Goal: Contribute content: Contribute content

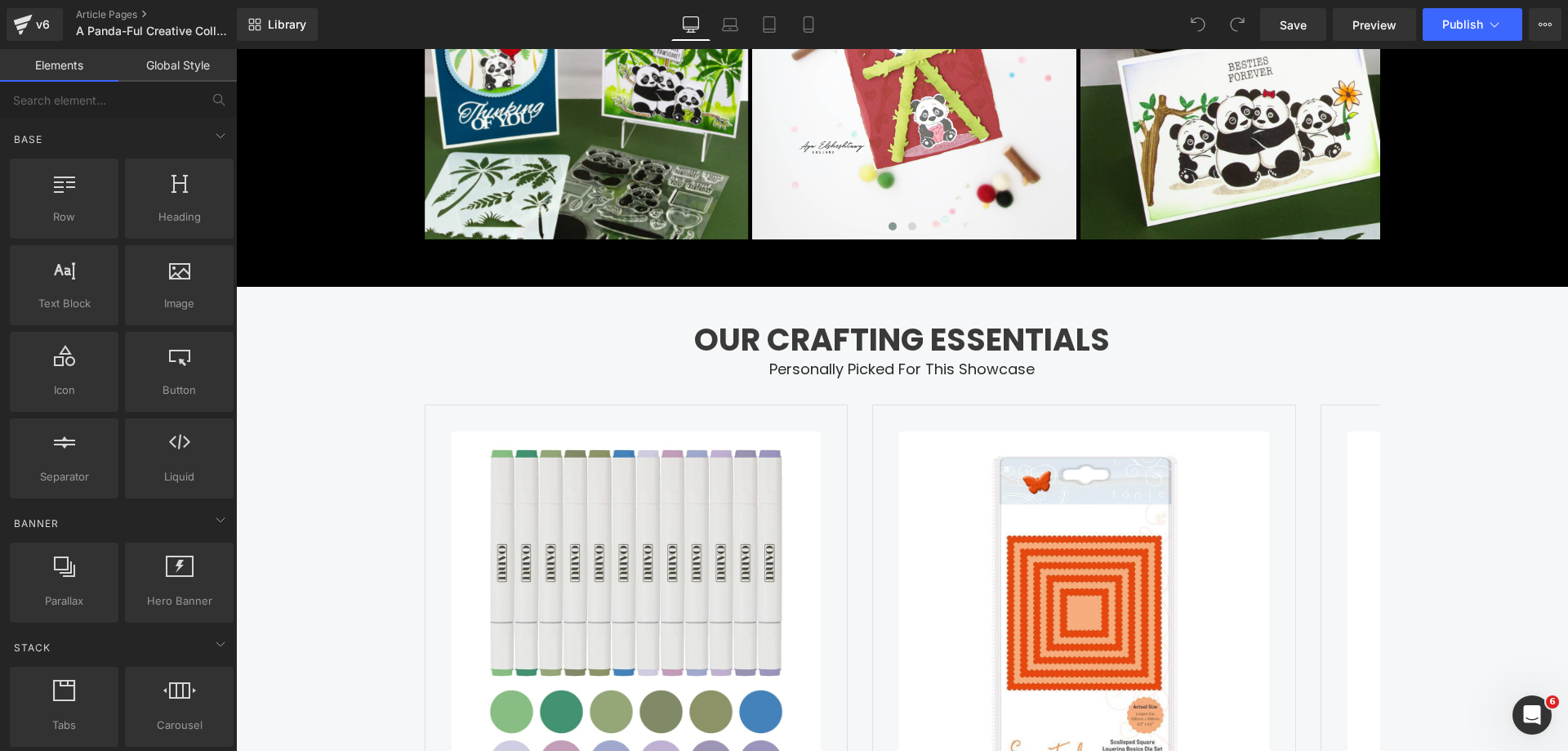
scroll to position [3539, 0]
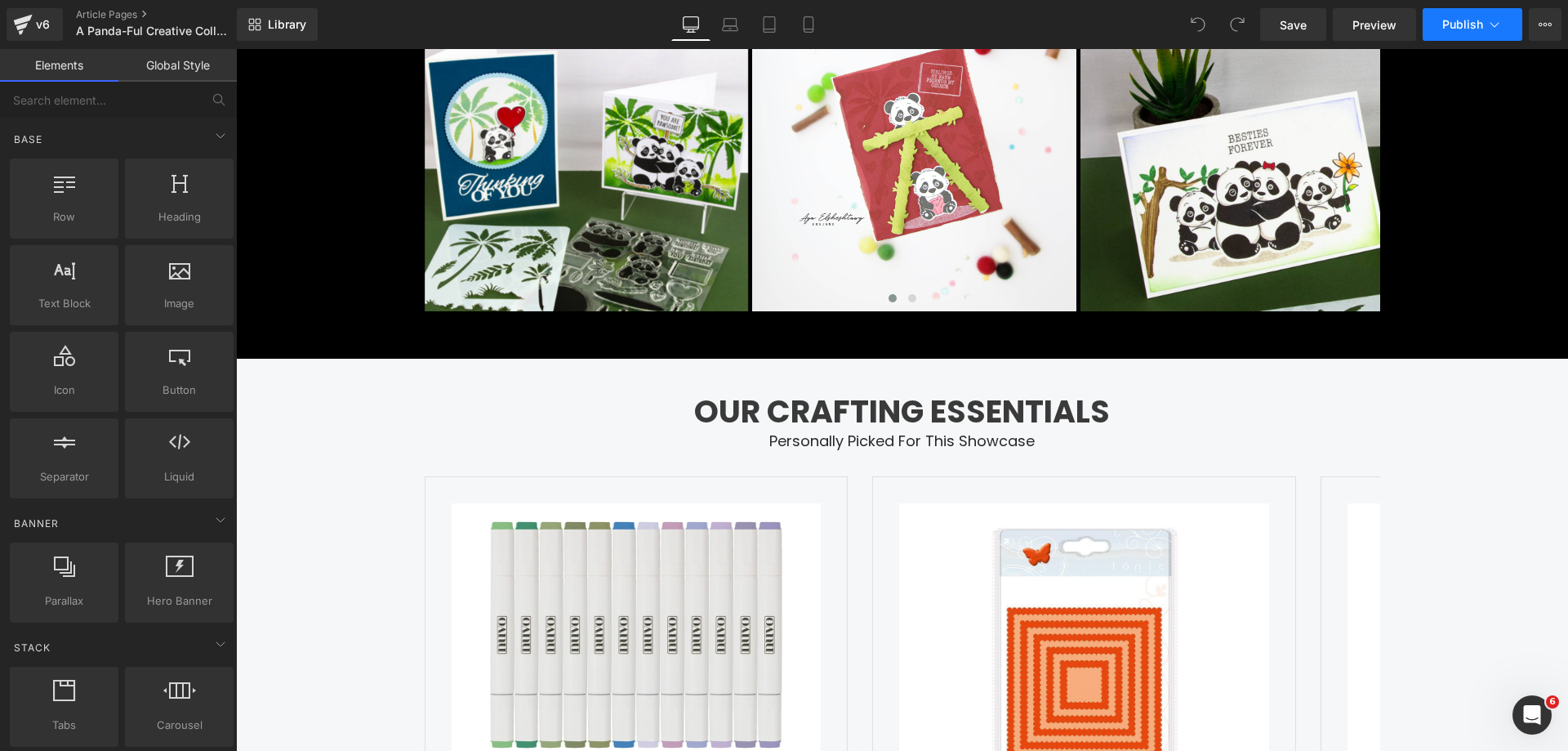
click at [1463, 40] on button "Publish" at bounding box center [1472, 25] width 99 height 33
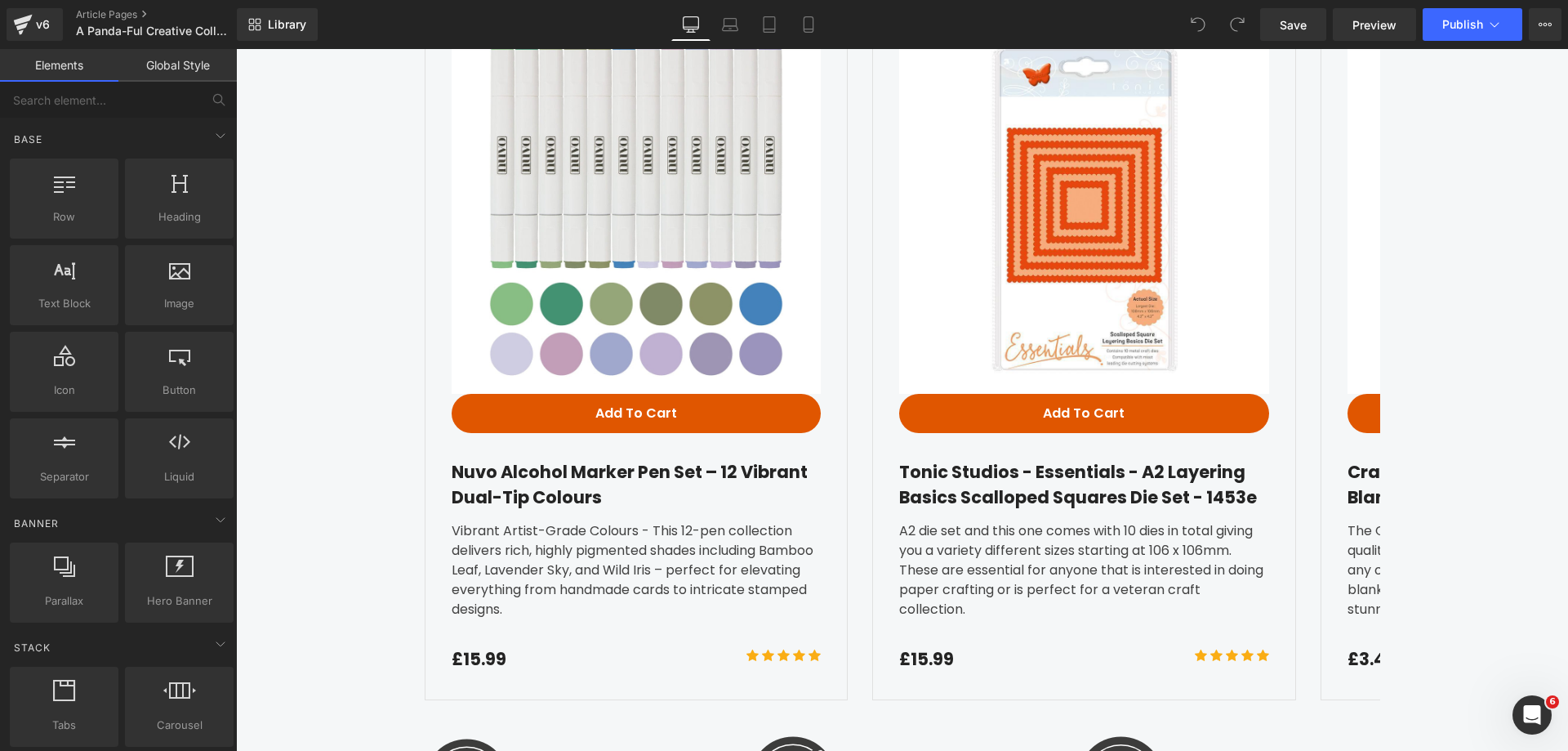
scroll to position [4062, 0]
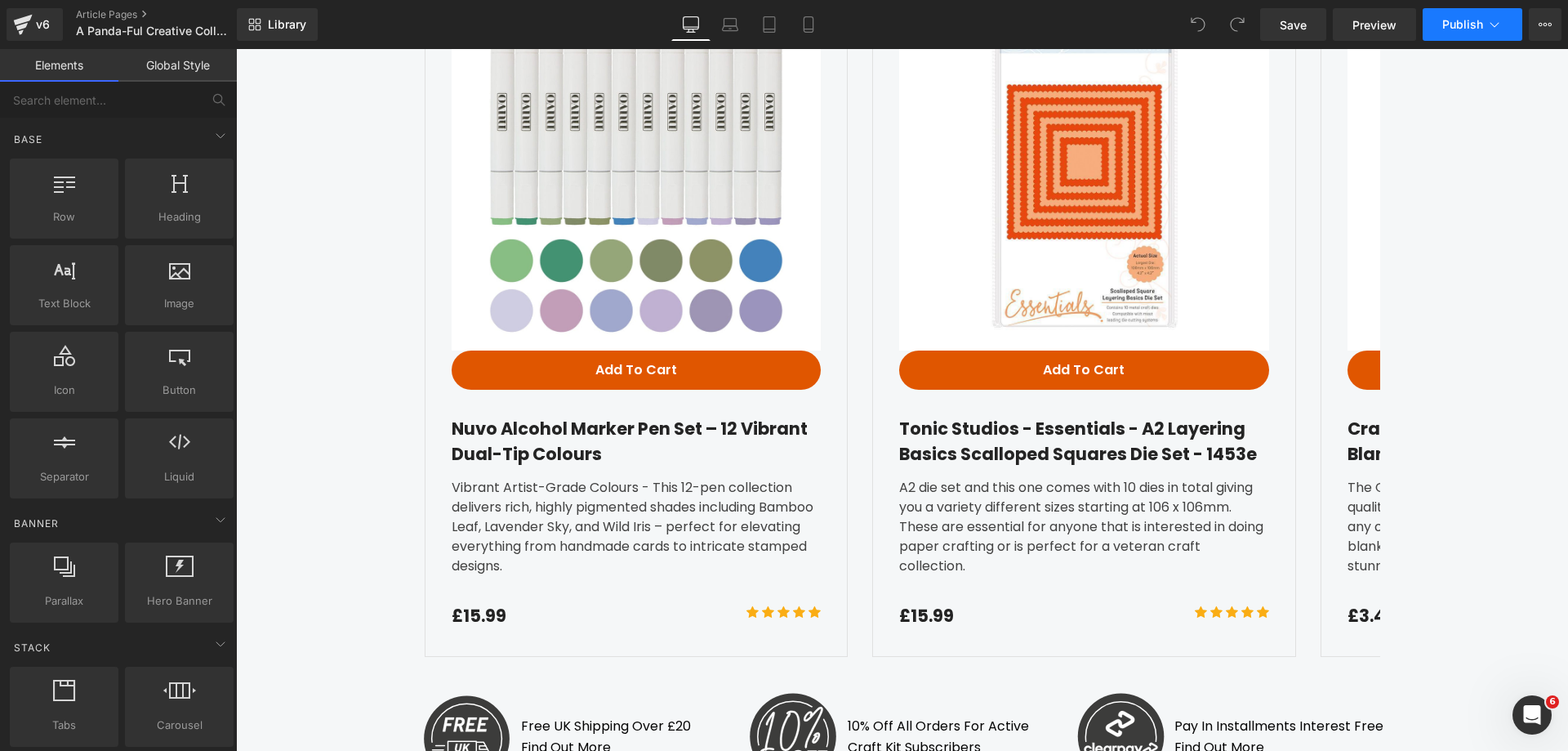
click at [1457, 24] on span "Publish" at bounding box center [1462, 25] width 41 height 13
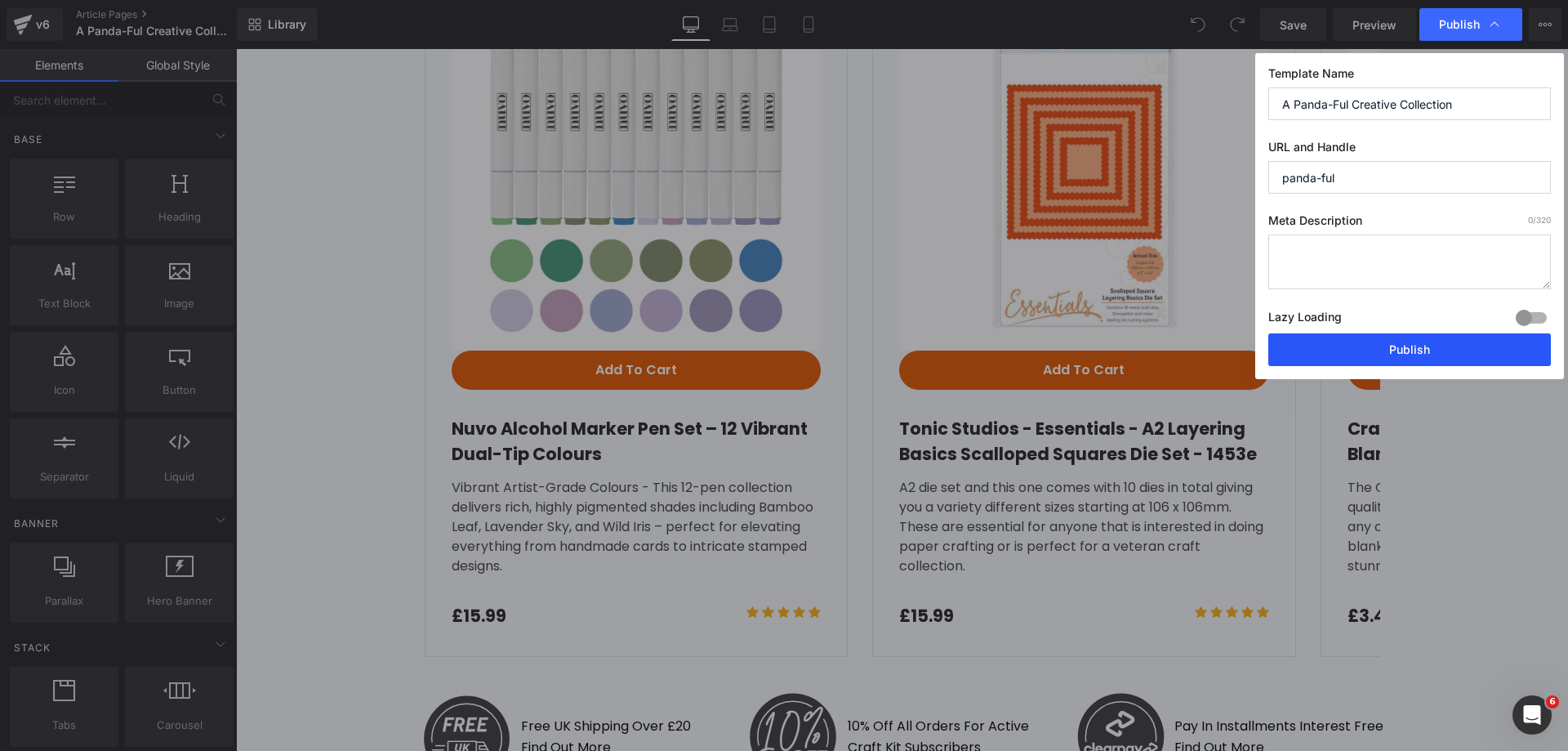
click at [1365, 341] on button "Publish" at bounding box center [1409, 350] width 282 height 33
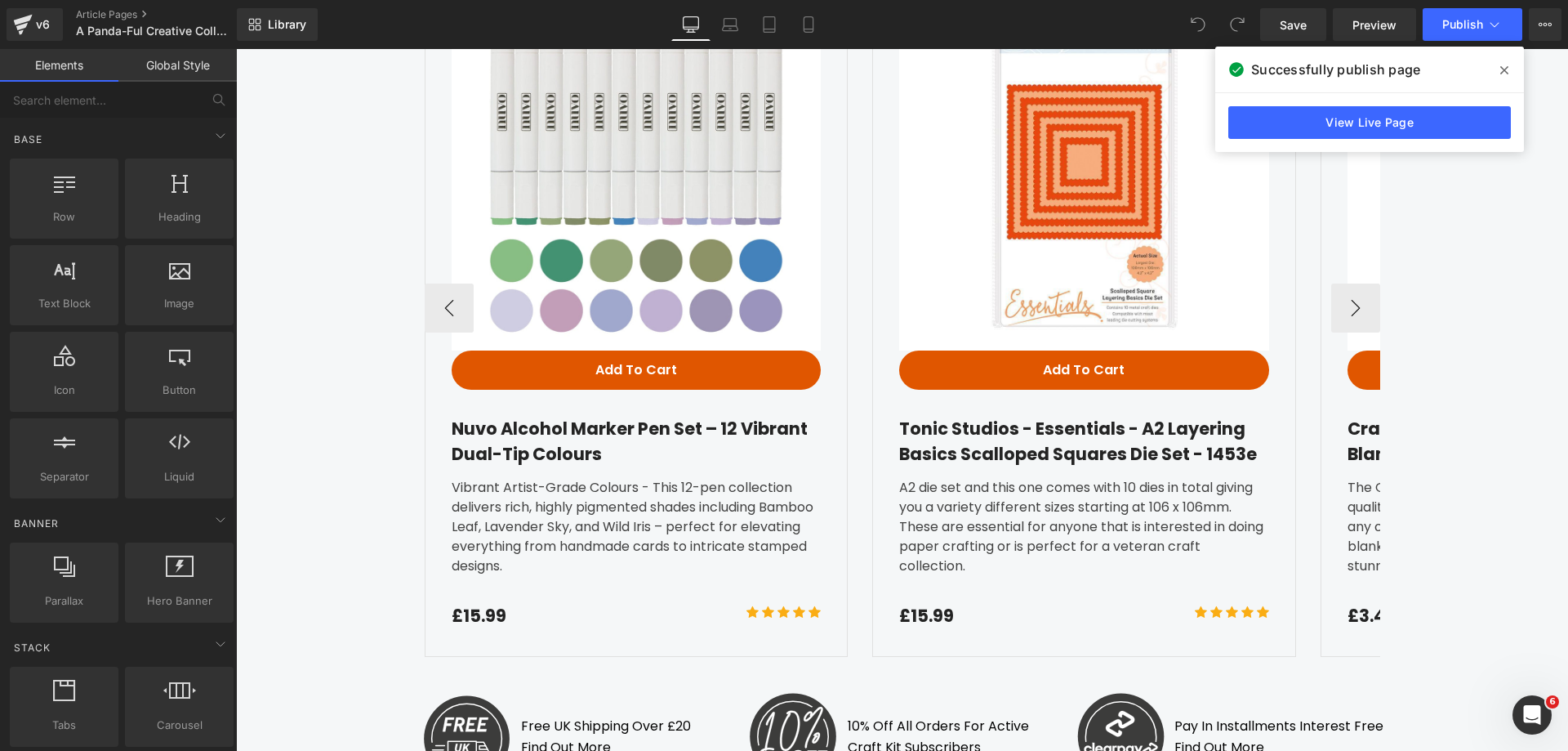
click at [1305, 125] on link "View Live Page" at bounding box center [1369, 123] width 282 height 33
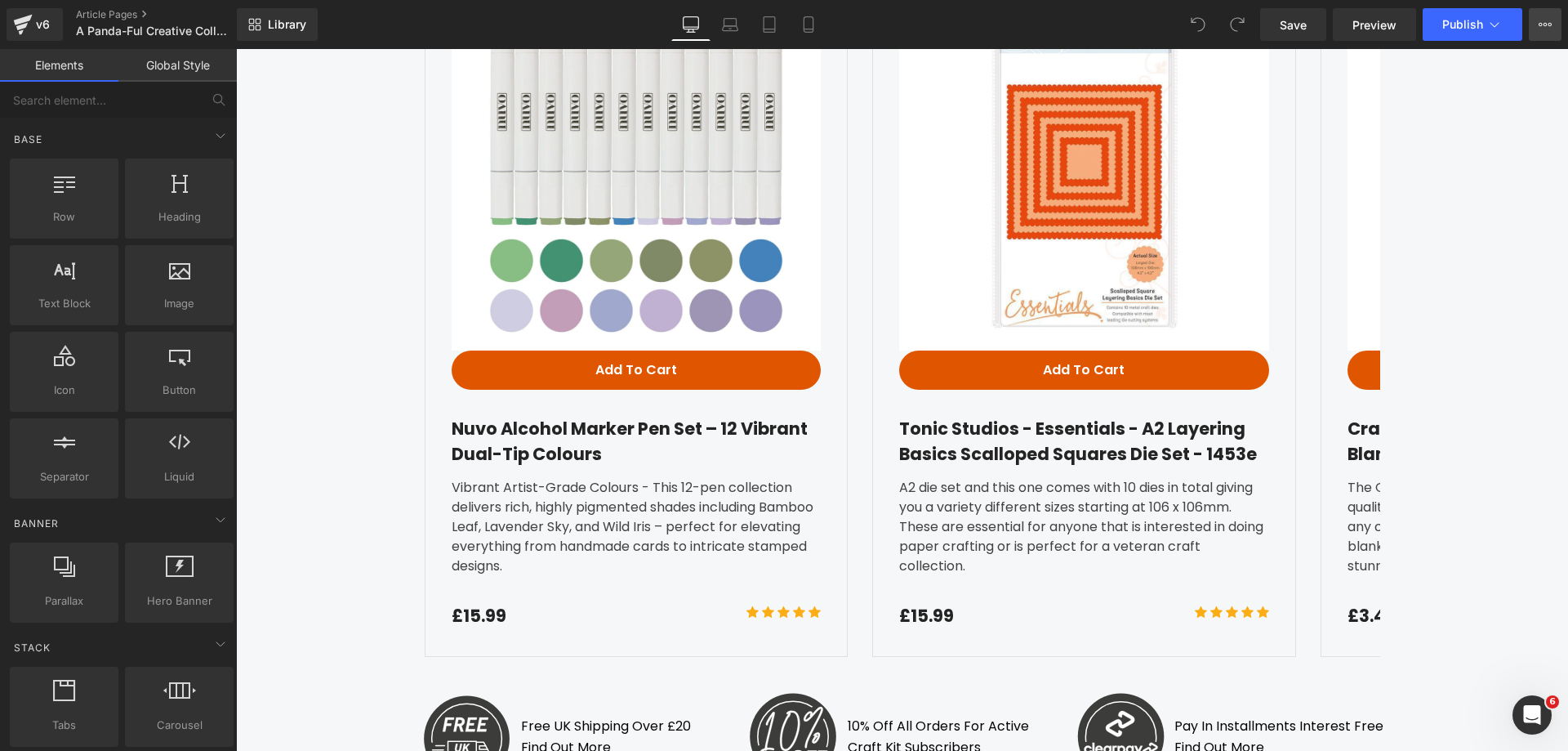
click at [1545, 32] on button "View Live Page View with current Template Save Template to Library Schedule Pub…" at bounding box center [1545, 25] width 33 height 33
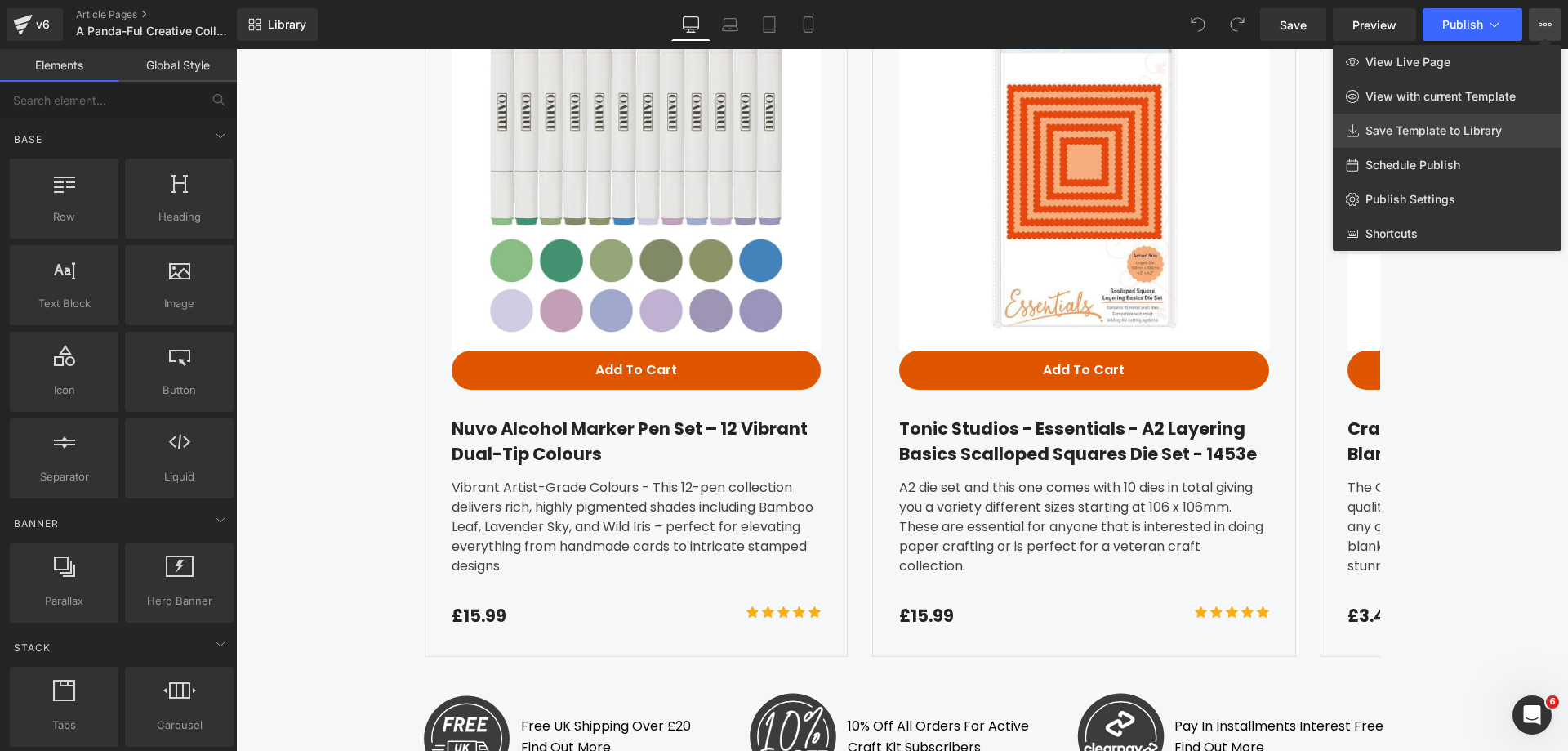
click at [1449, 139] on link "Save Template to Library" at bounding box center [1446, 131] width 228 height 35
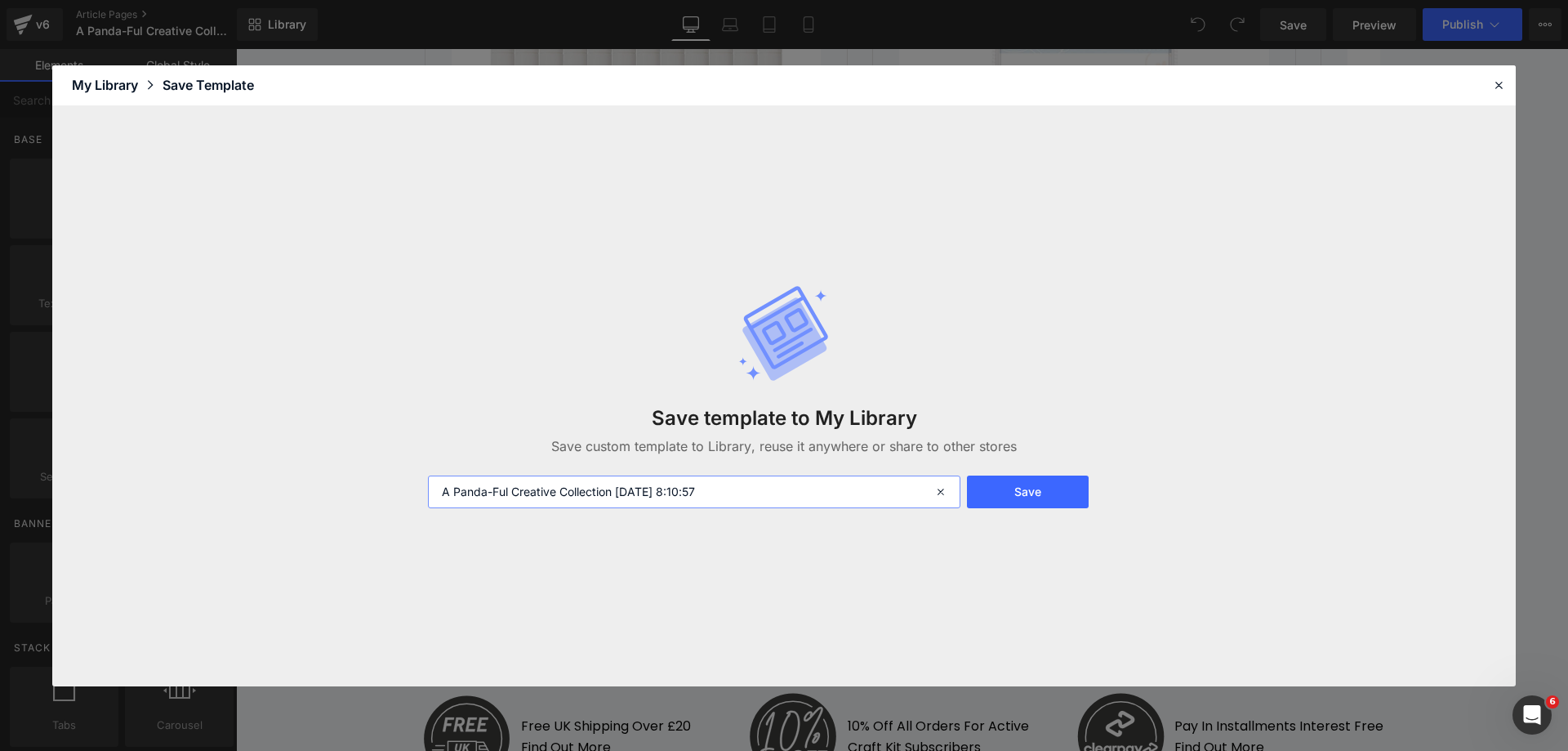
drag, startPoint x: 619, startPoint y: 490, endPoint x: 744, endPoint y: 487, distance: 125.0
click at [744, 487] on input "A Panda-Ful Creative Collection 2025-10-09 8:10:57" at bounding box center [693, 492] width 532 height 33
type input "A Panda-Ful Creative Collection"
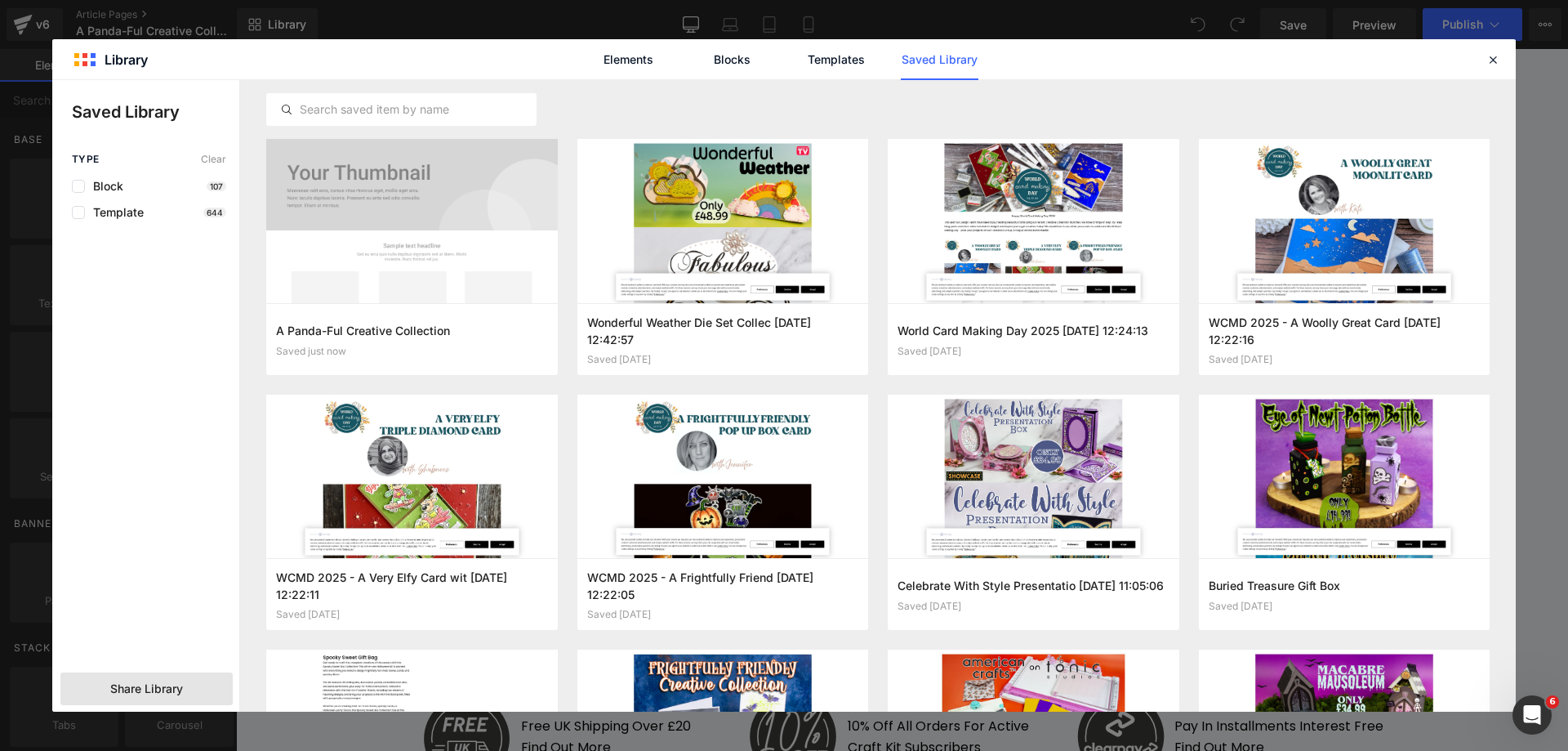
click at [156, 682] on span "Share Library" at bounding box center [147, 688] width 73 height 16
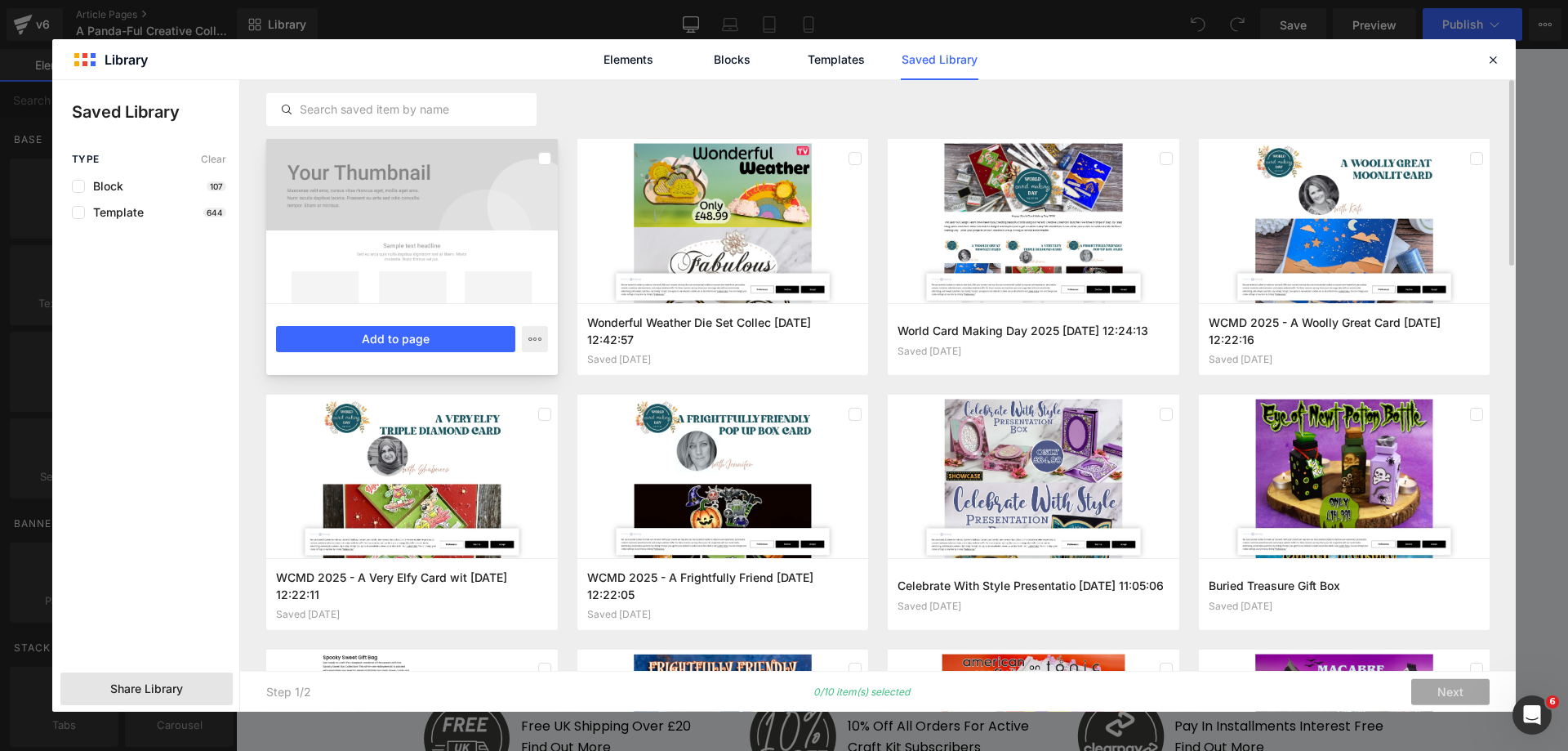
click at [361, 237] on div at bounding box center [411, 221] width 291 height 164
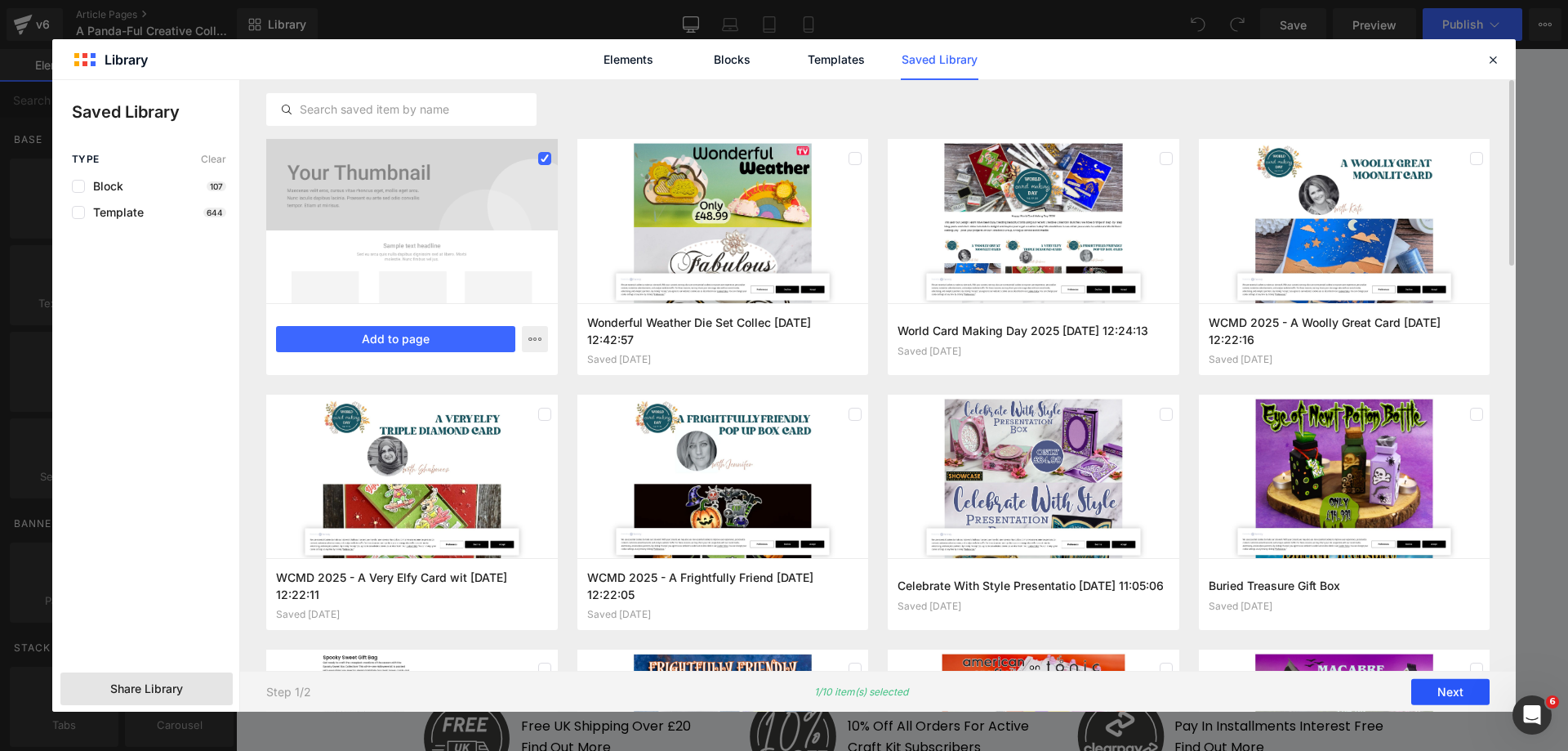
click at [1472, 697] on button "Next" at bounding box center [1450, 692] width 78 height 26
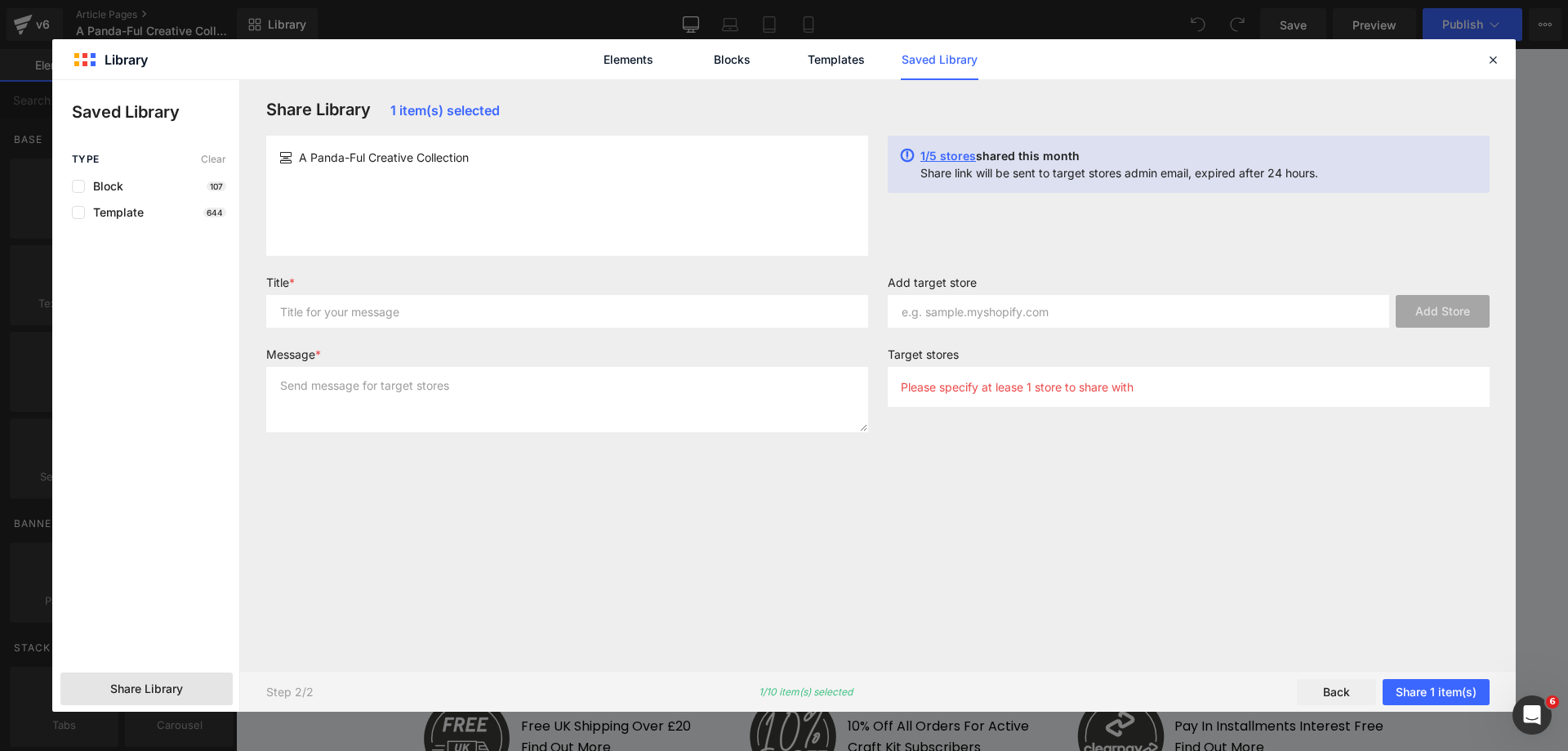
click at [434, 157] on span "A Panda-Ful Creative Collection" at bounding box center [383, 157] width 170 height 17
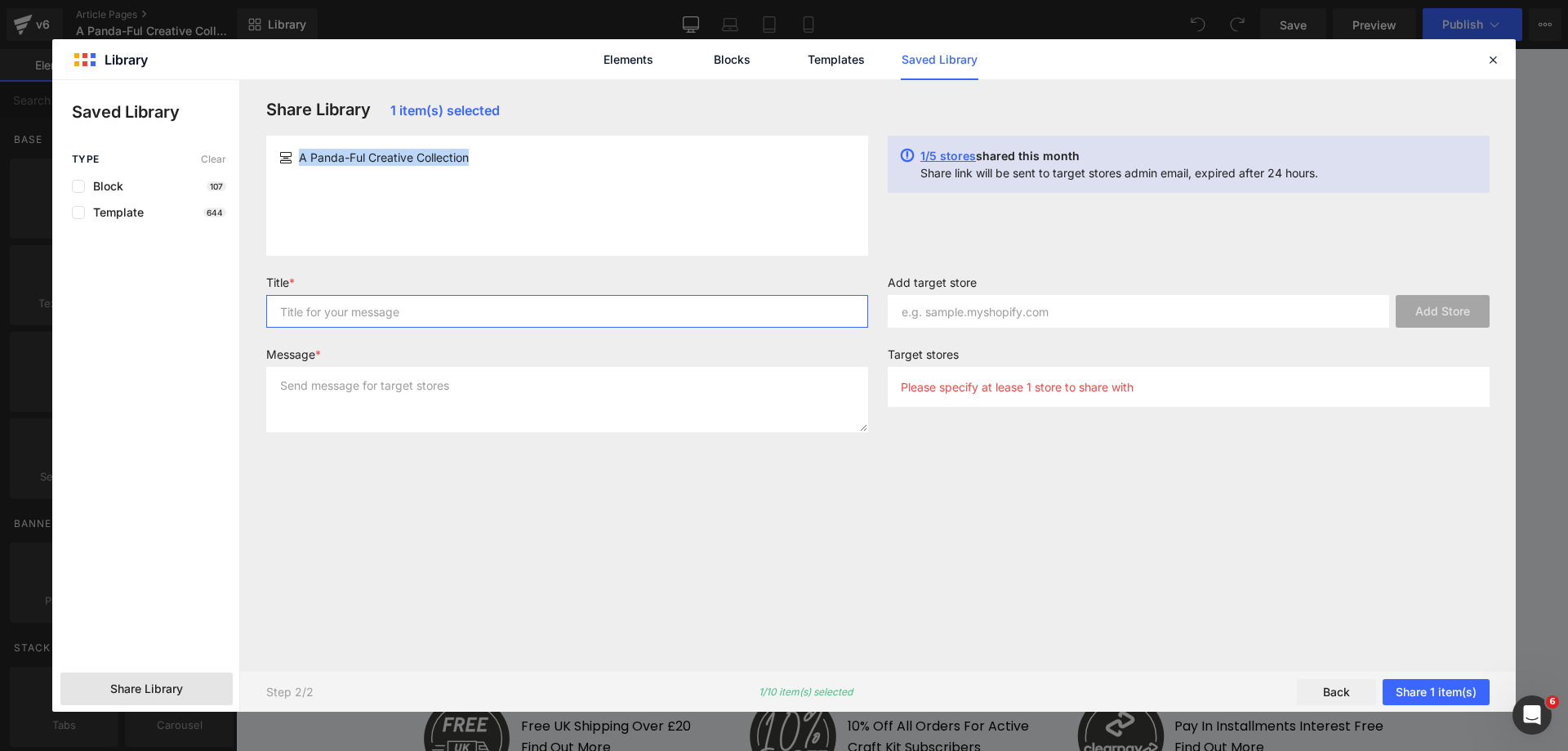
click at [352, 308] on input "text" at bounding box center [566, 311] width 602 height 33
paste input "A Panda-Ful Creative Collection"
type input "A Panda-Ful Creative Collection"
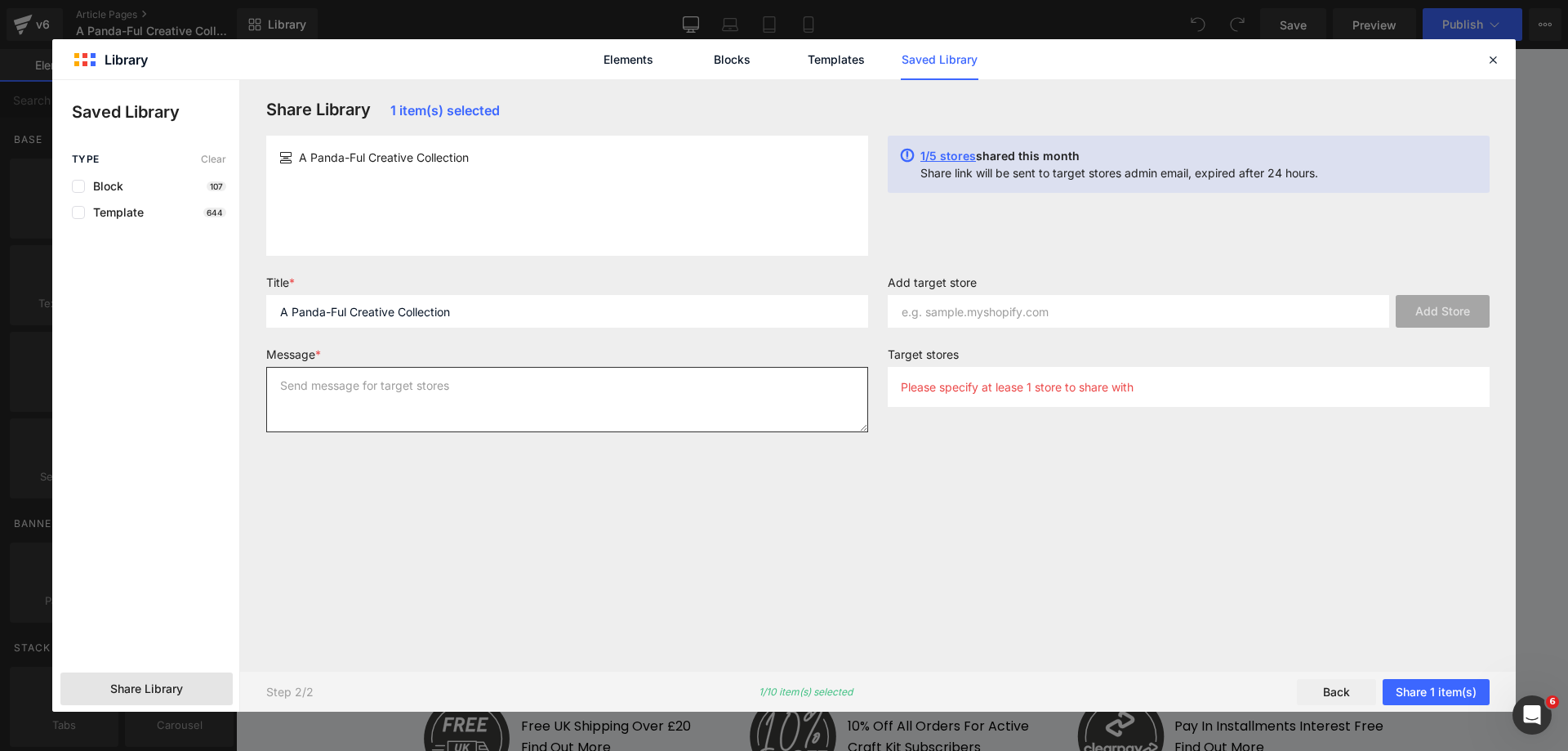
click at [364, 381] on textarea at bounding box center [566, 400] width 602 height 66
paste textarea "A Panda-Ful Creative Collection"
type textarea "A Panda-Ful Creative Collection"
click at [1037, 320] on input "text" at bounding box center [1138, 311] width 501 height 33
paste input "https://tonicstudiosusa.myshopify.com/admin"
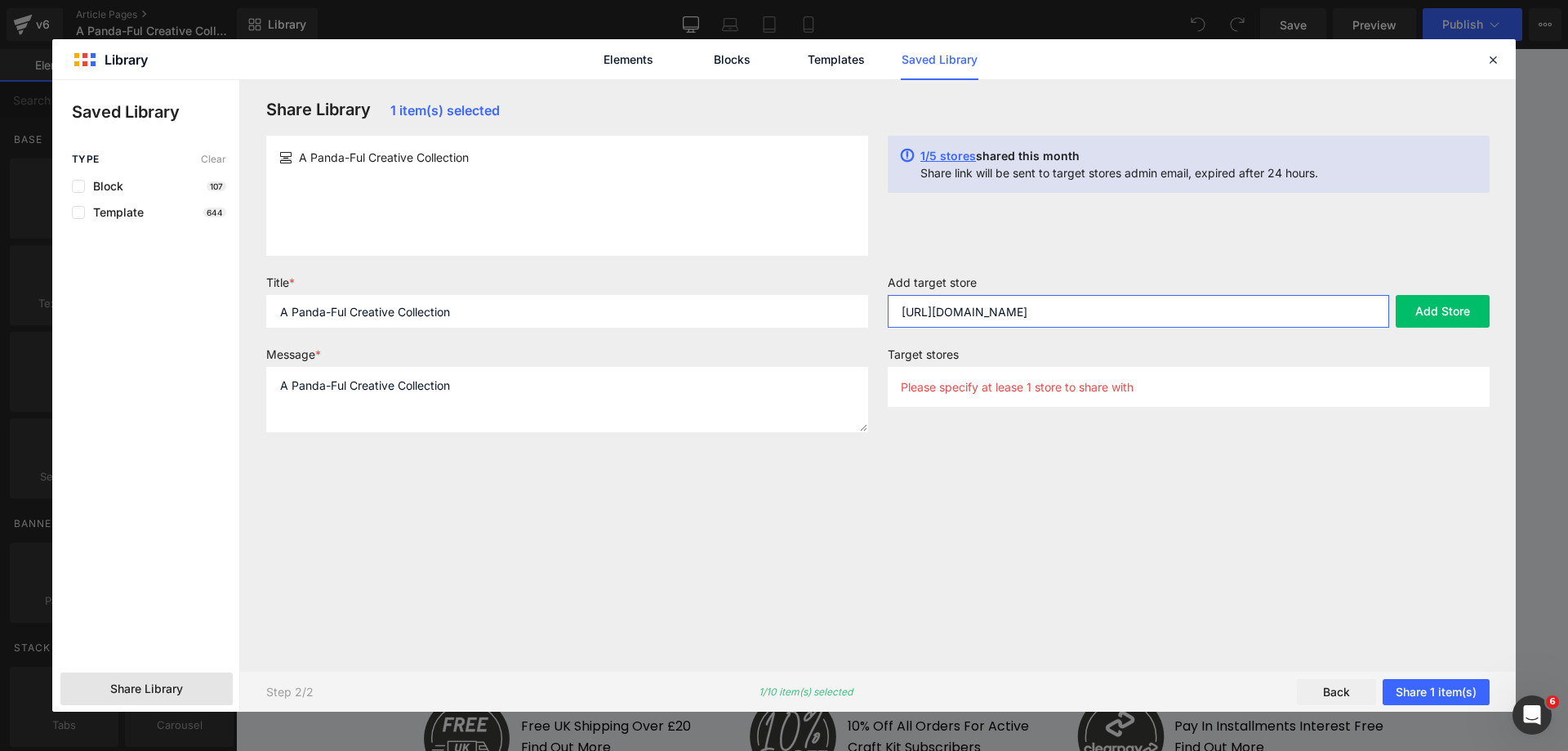
type input "https://tonicstudiosusa.myshopify.com"
click at [1420, 685] on button "Share 1 item(s)" at bounding box center [1436, 692] width 107 height 26
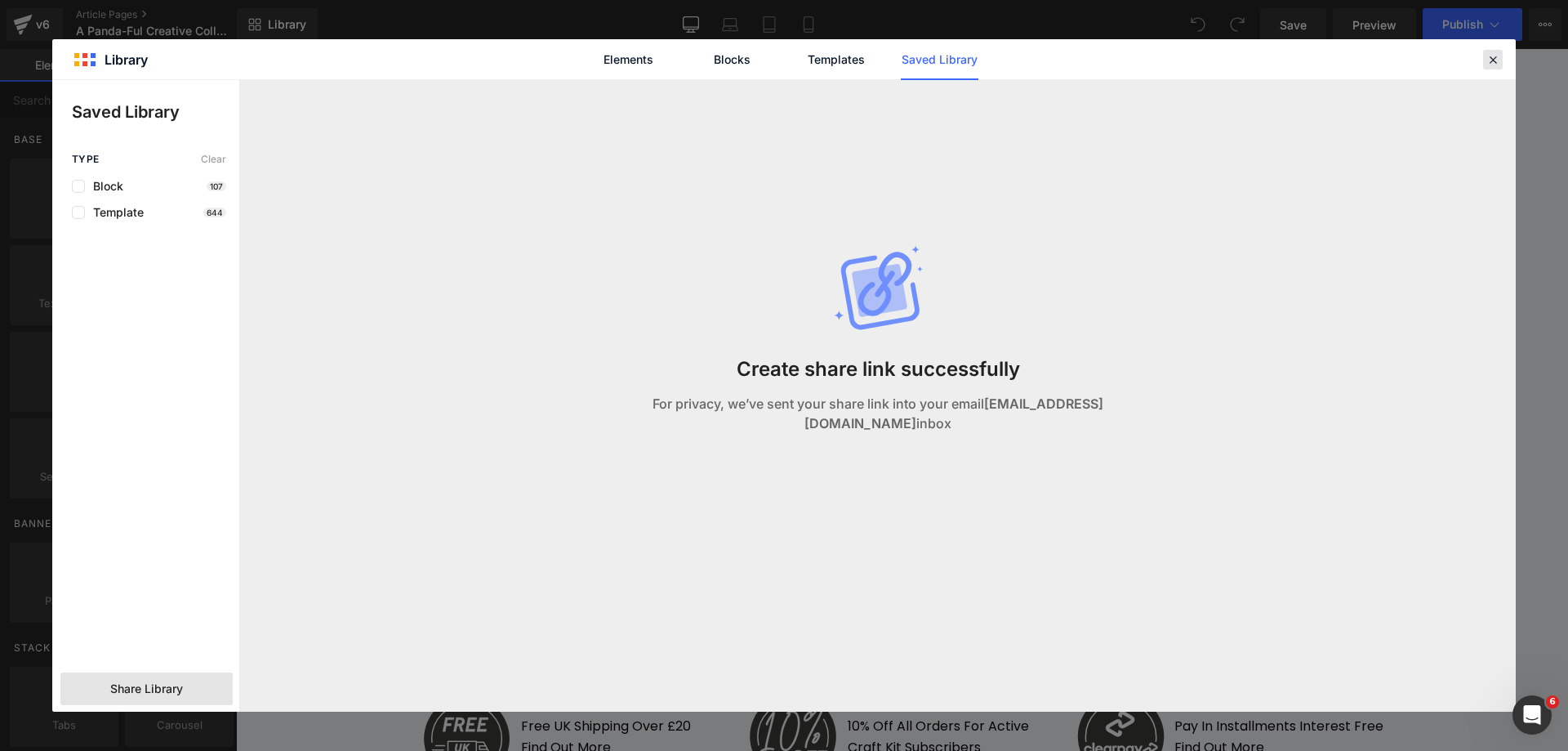
click at [1494, 57] on icon at bounding box center [1492, 59] width 15 height 15
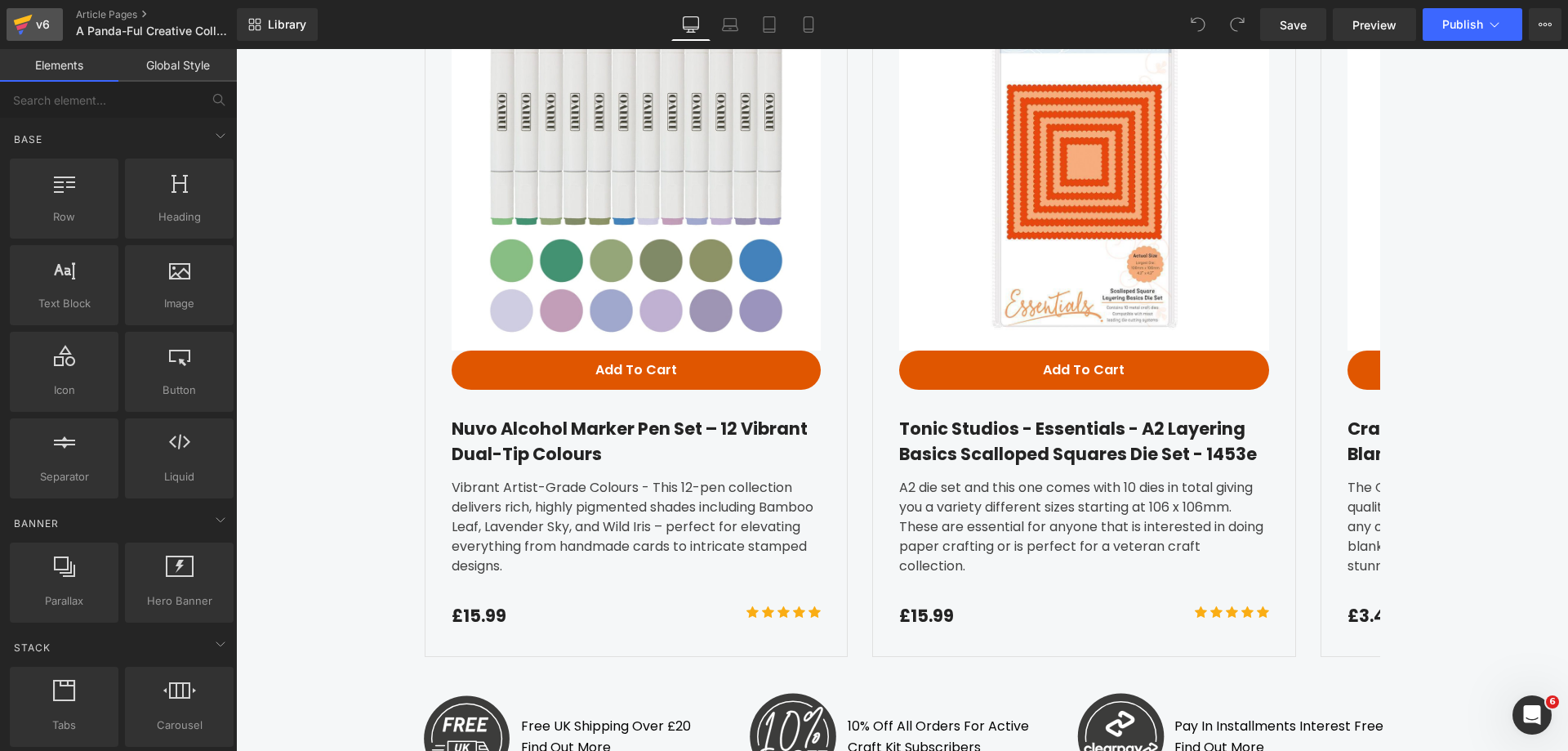
click at [45, 25] on div "v6" at bounding box center [43, 24] width 20 height 21
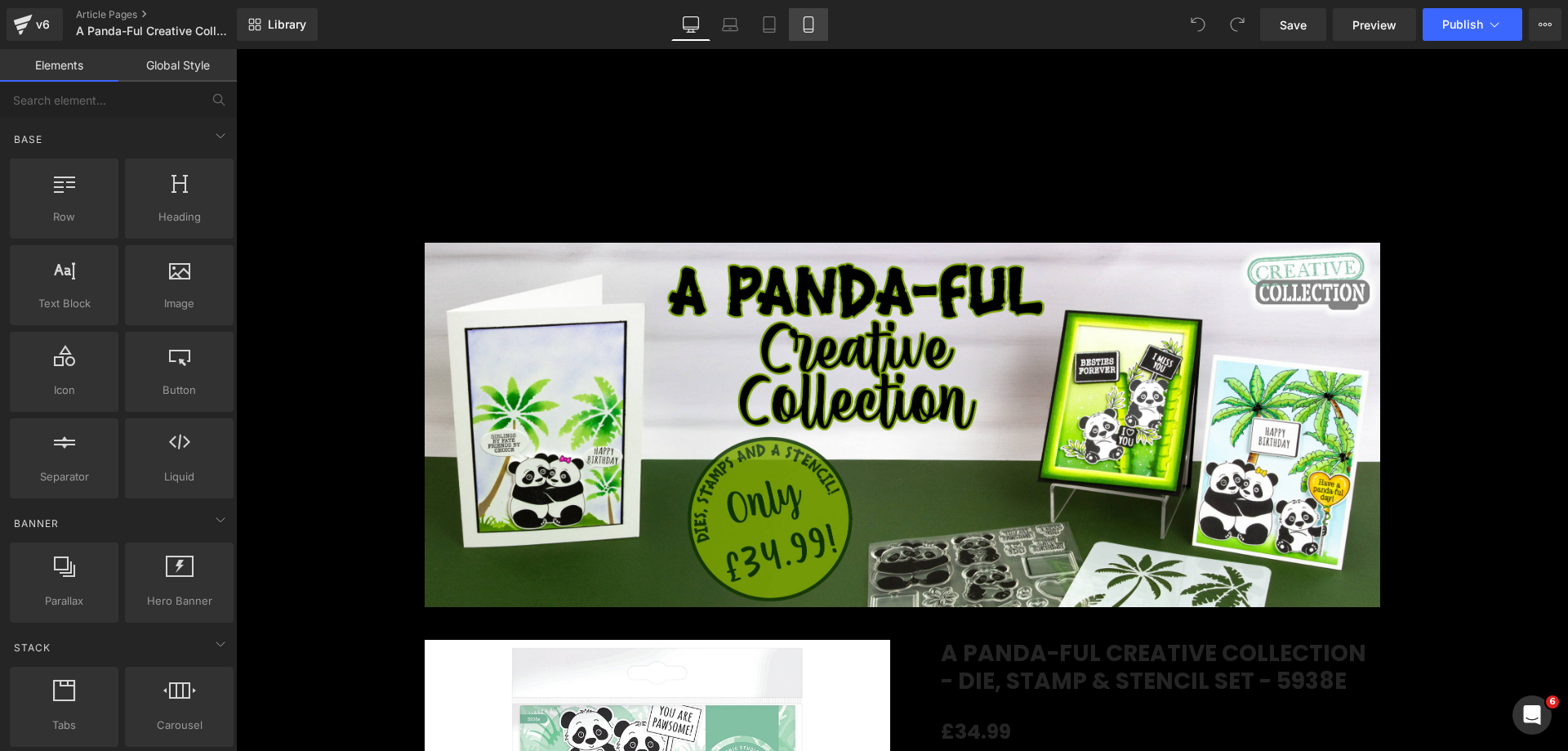
click at [809, 26] on icon at bounding box center [808, 25] width 16 height 16
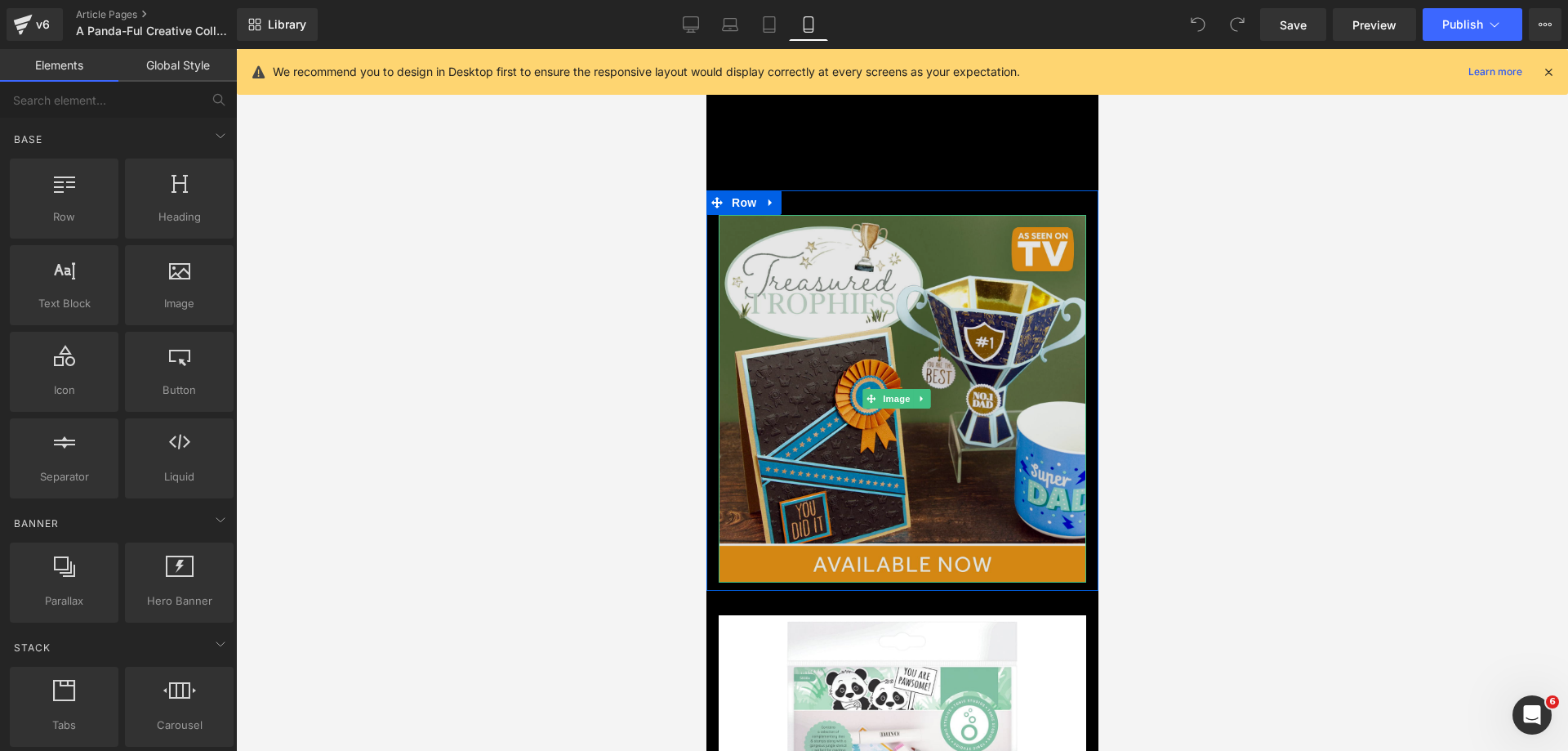
click at [897, 354] on img at bounding box center [902, 399] width 368 height 368
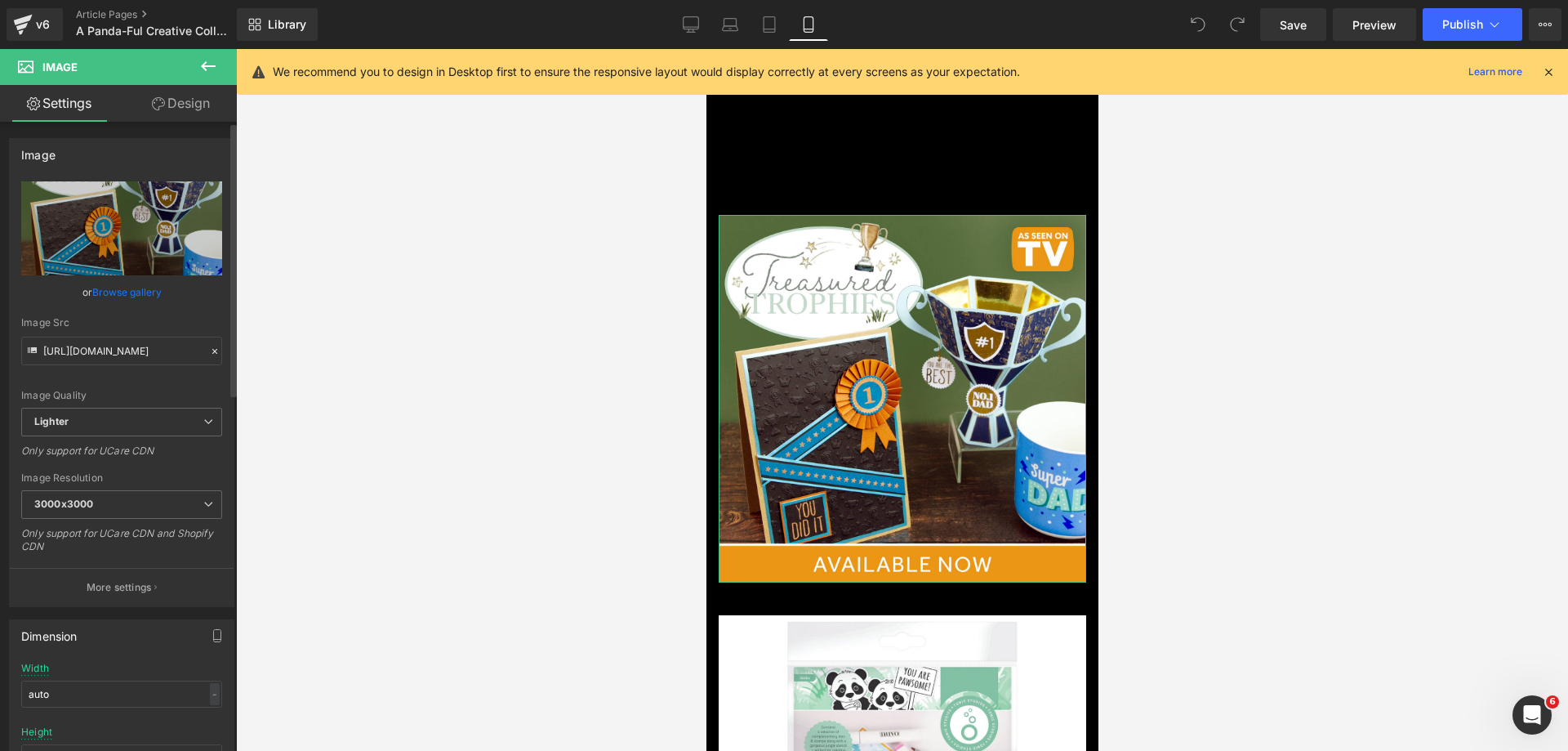
click at [121, 297] on link "Browse gallery" at bounding box center [126, 291] width 69 height 28
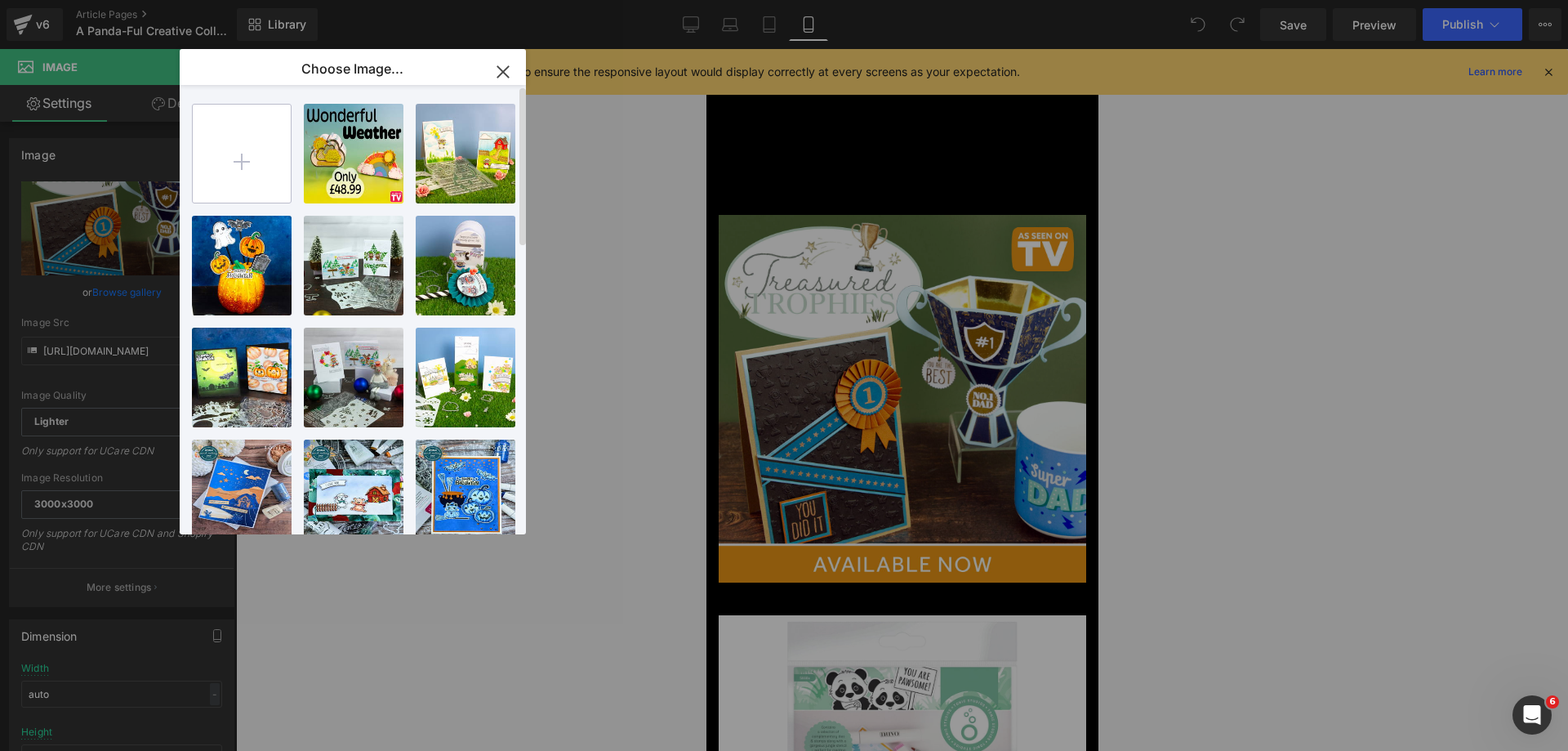
click at [225, 144] on input "file" at bounding box center [242, 154] width 98 height 98
type input "C:\fakepath\Panda-ful Banners_Mobile Top.jpg"
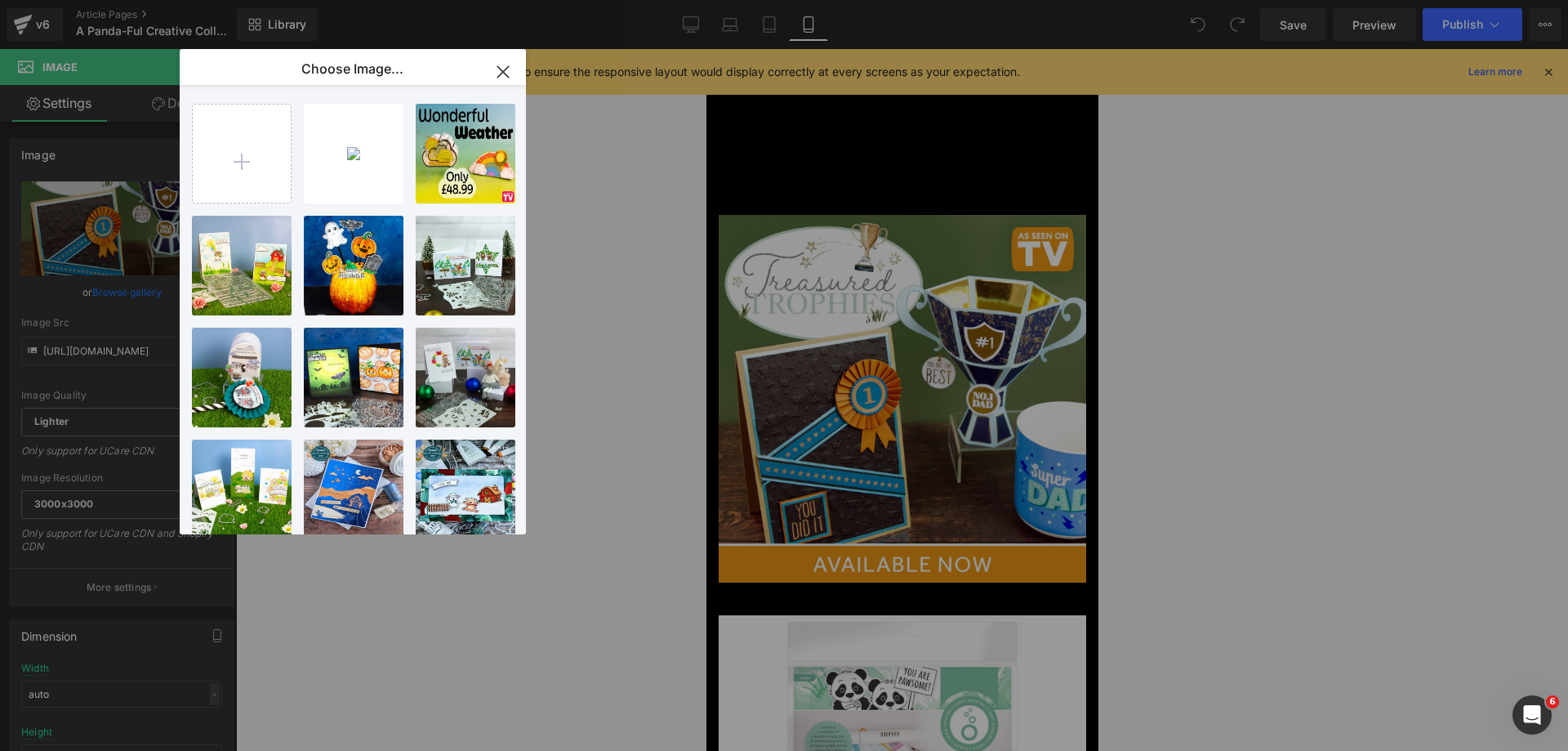
click at [0, 0] on div "Panda-f... Top.jpg 459.25 KB" at bounding box center [0, 0] width 0 height 0
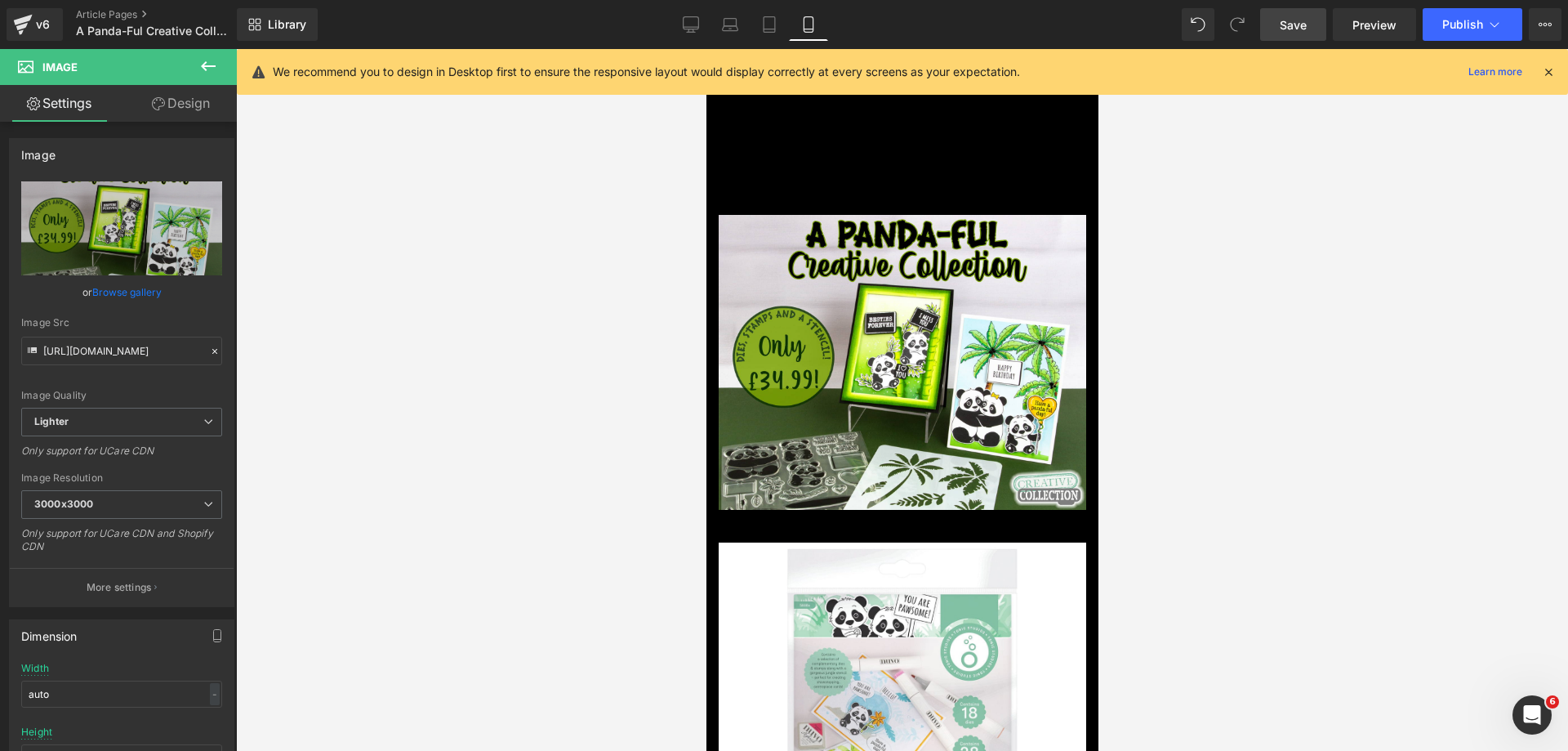
click at [1307, 35] on link "Save" at bounding box center [1292, 25] width 66 height 33
